Goal: Information Seeking & Learning: Learn about a topic

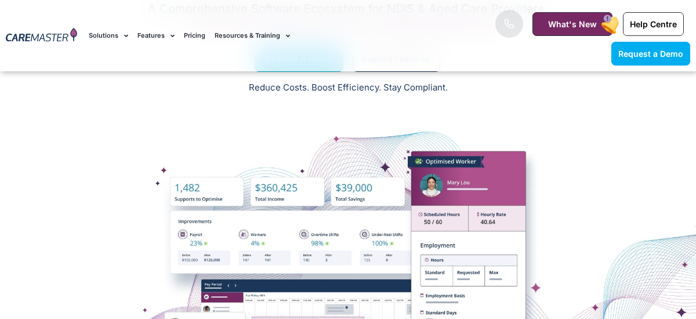
scroll to position [526, 0]
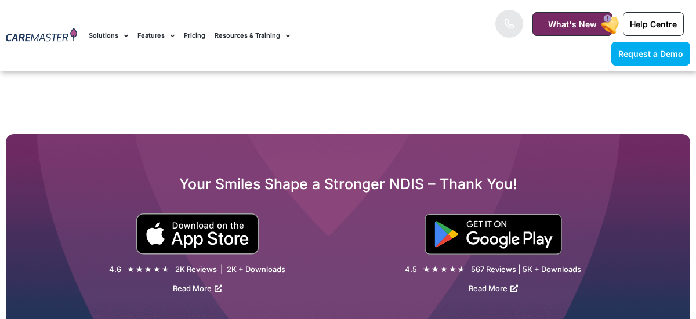
scroll to position [2252, 0]
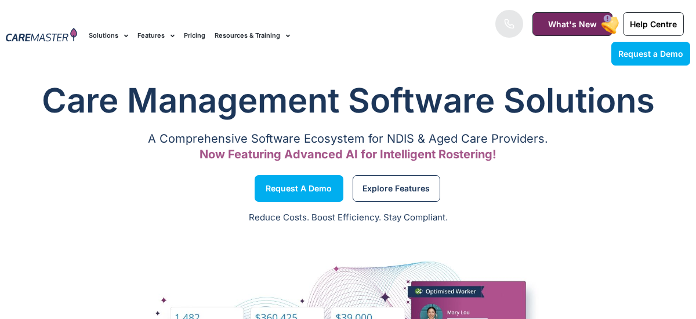
click at [506, 25] on icon at bounding box center [509, 24] width 9 height 9
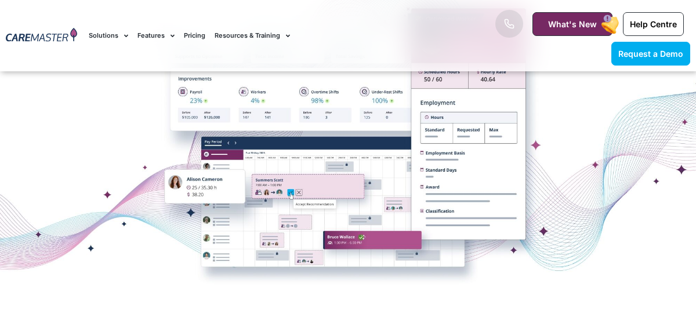
scroll to position [281, 0]
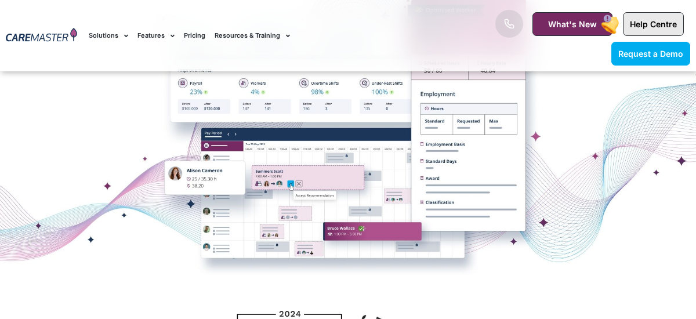
click at [660, 16] on link "Help Centre" at bounding box center [653, 24] width 61 height 24
click at [270, 32] on link "Resources & Training" at bounding box center [252, 35] width 75 height 39
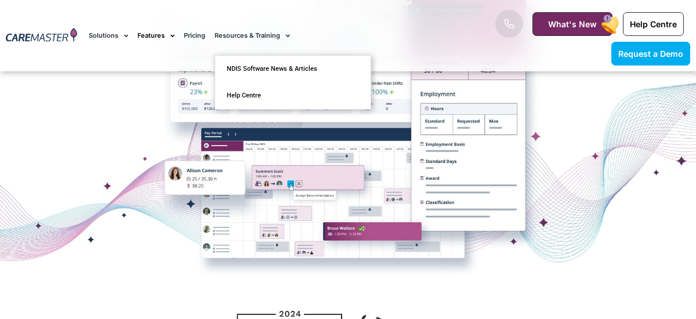
click at [144, 34] on link "Features" at bounding box center [155, 35] width 37 height 39
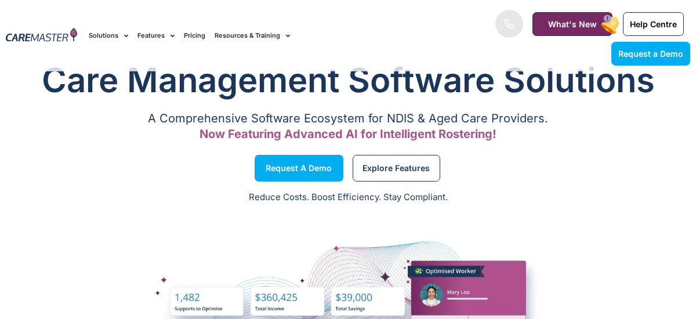
scroll to position [3, 0]
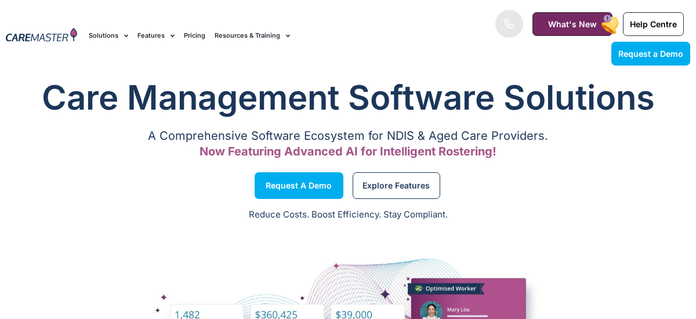
click at [105, 34] on link "Solutions" at bounding box center [108, 35] width 39 height 39
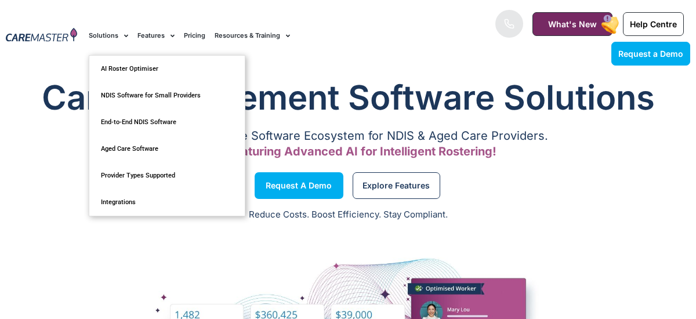
scroll to position [0, 0]
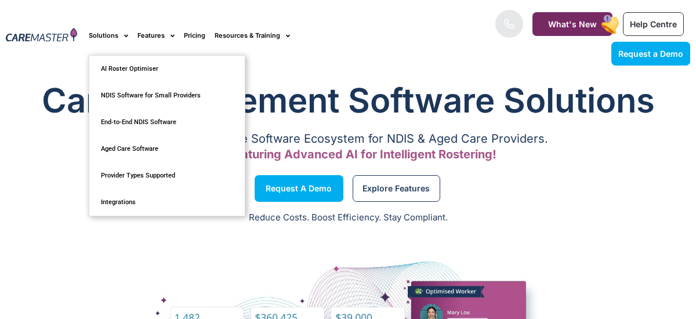
click at [77, 99] on h1 "Care Management Software Solutions" at bounding box center [348, 100] width 684 height 46
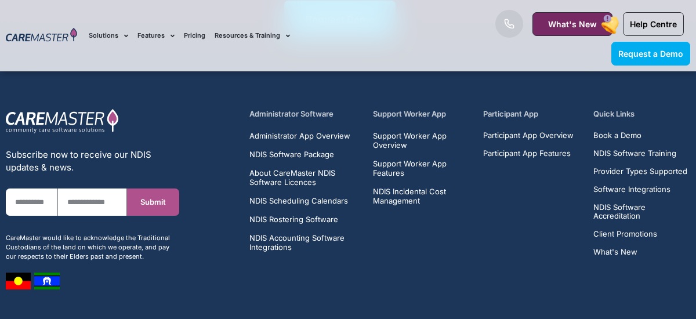
scroll to position [7516, 0]
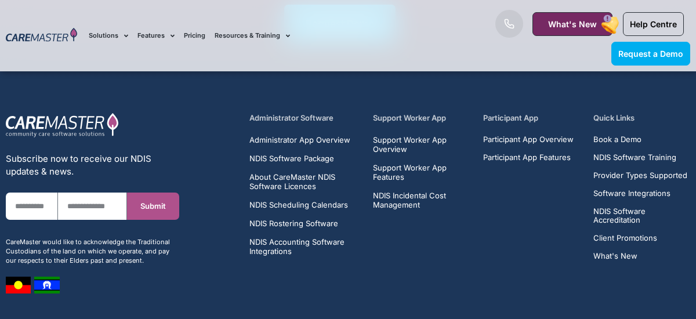
click at [300, 124] on h5 "Administrator Software" at bounding box center [304, 117] width 110 height 11
click at [299, 144] on span "Administrator App Overview" at bounding box center [299, 139] width 101 height 9
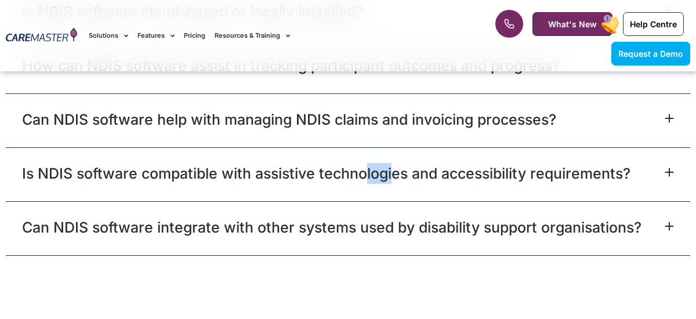
scroll to position [4179, 0]
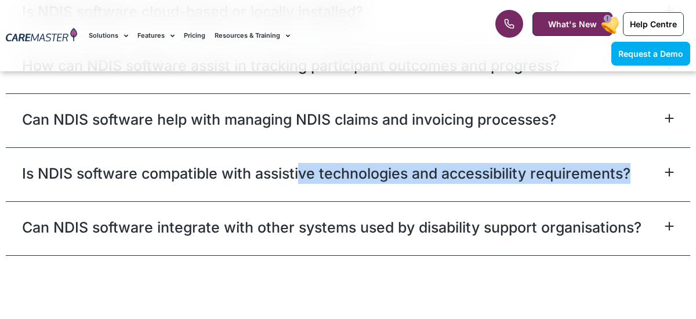
drag, startPoint x: 298, startPoint y: 162, endPoint x: 351, endPoint y: 171, distance: 53.5
click at [351, 171] on div "Is NDIS software compatible with assistive technologies and accessibility requi…" at bounding box center [348, 174] width 684 height 54
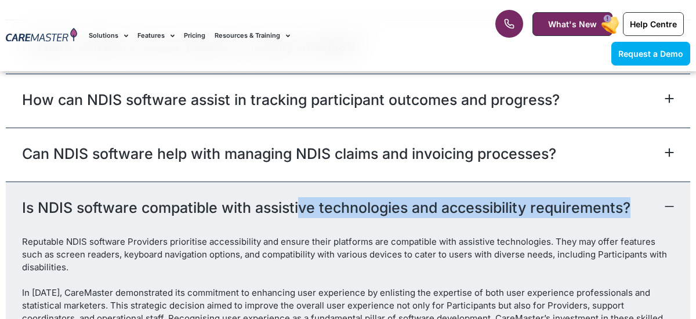
scroll to position [4086, 0]
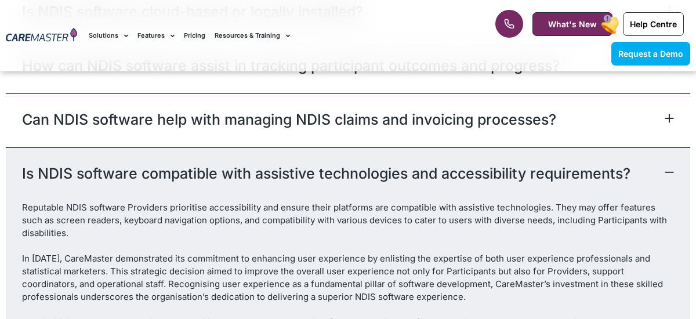
click at [368, 163] on link "Is NDIS software compatible with assistive technologies and accessibility requi…" at bounding box center [326, 173] width 608 height 21
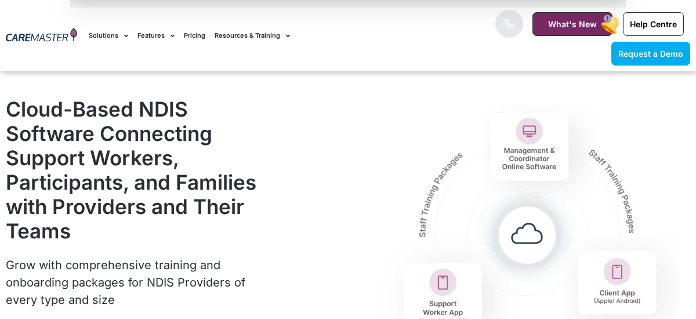
scroll to position [1270, 0]
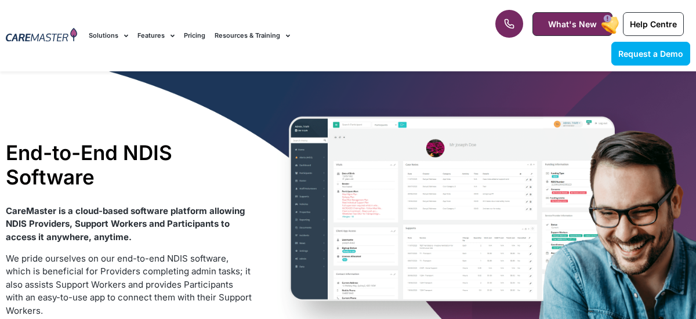
click at [30, 34] on img at bounding box center [41, 36] width 71 height 16
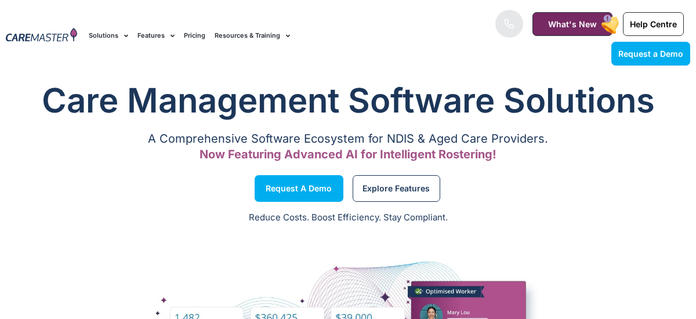
click at [33, 33] on img at bounding box center [41, 36] width 71 height 16
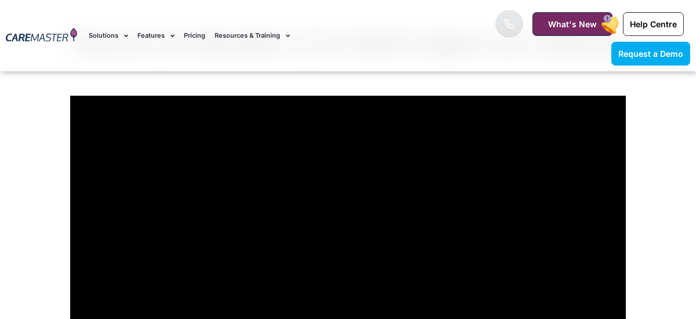
scroll to position [892, 0]
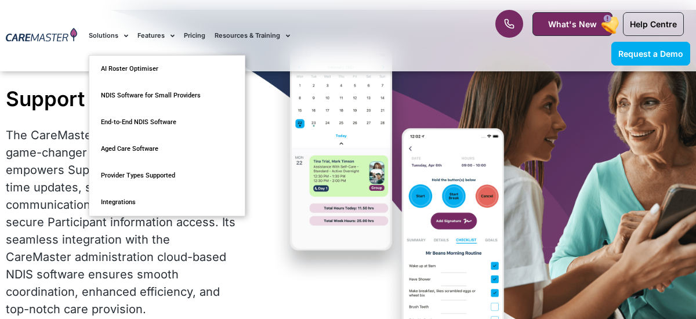
click at [57, 167] on div "The CareMaster Support Worker App is a game-changer in care delivery. It empowe…" at bounding box center [122, 221] width 232 height 191
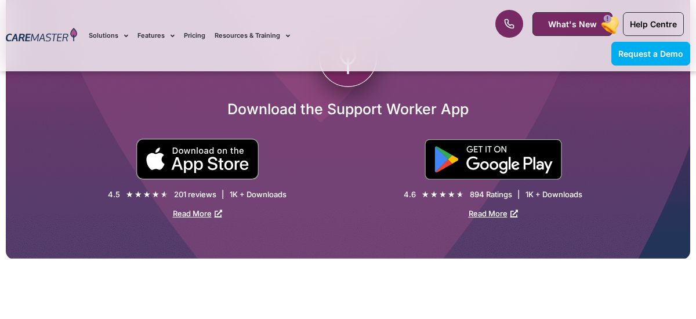
scroll to position [2191, 0]
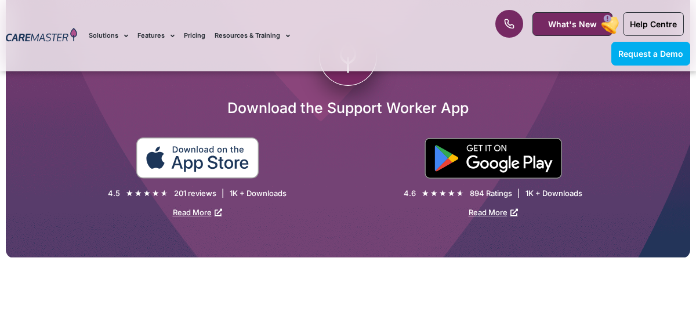
click at [210, 159] on img at bounding box center [198, 157] width 124 height 41
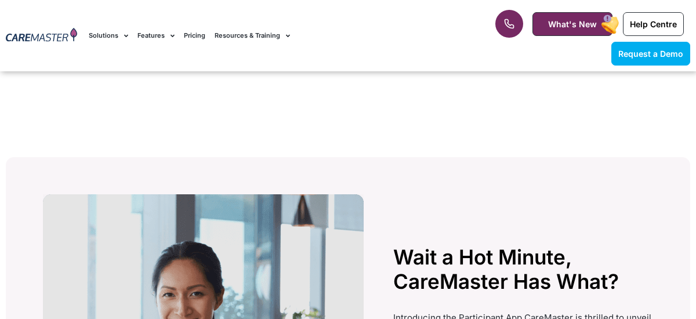
scroll to position [2954, 0]
